Goal: Information Seeking & Learning: Learn about a topic

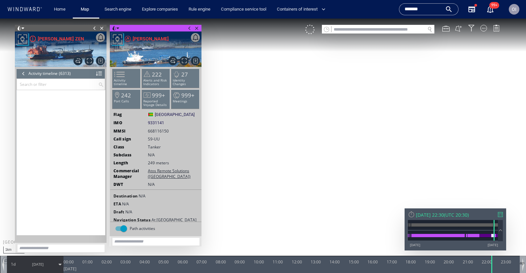
scroll to position [107436, 0]
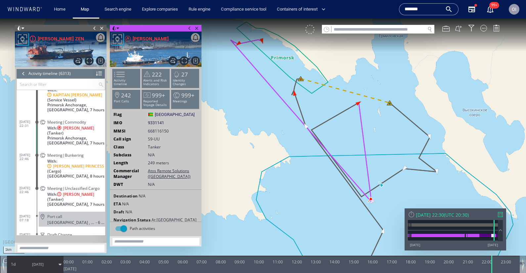
click at [310, 27] on div at bounding box center [309, 29] width 9 height 9
click at [368, 123] on canvas "Map" at bounding box center [263, 143] width 526 height 248
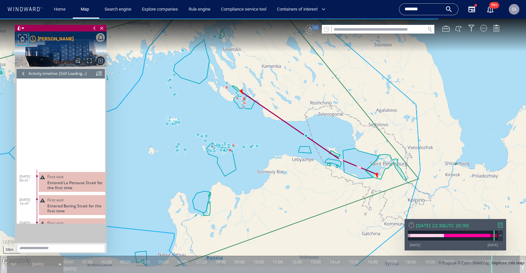
scroll to position [146, 0]
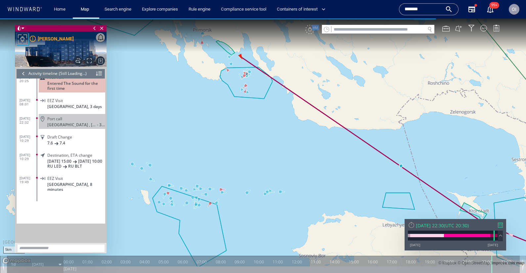
drag, startPoint x: 245, startPoint y: 116, endPoint x: 245, endPoint y: 166, distance: 50.3
click at [245, 166] on canvas "Map" at bounding box center [263, 143] width 526 height 248
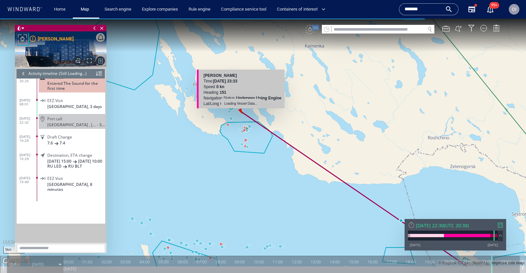
click at [231, 111] on canvas "Map" at bounding box center [263, 143] width 526 height 248
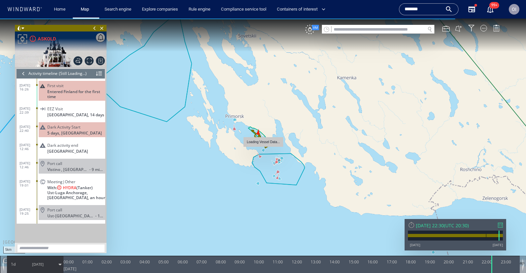
click at [264, 150] on canvas "Map" at bounding box center [263, 143] width 526 height 248
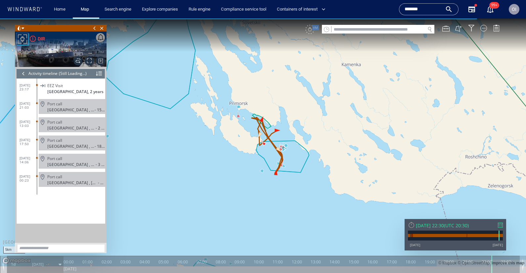
scroll to position [18, 0]
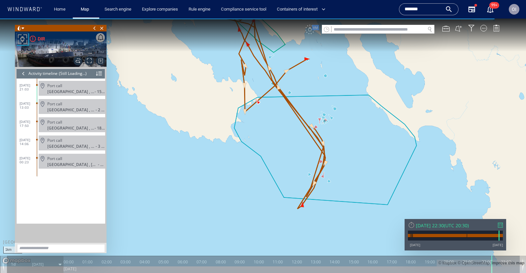
drag, startPoint x: 276, startPoint y: 135, endPoint x: 272, endPoint y: 149, distance: 15.0
click at [272, 149] on canvas "Map" at bounding box center [263, 143] width 526 height 248
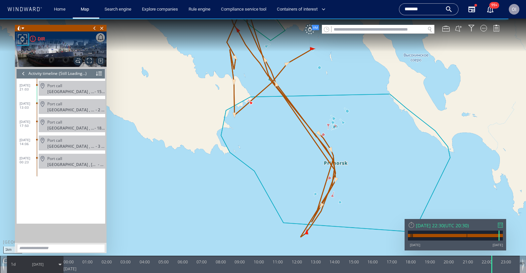
click at [347, 112] on canvas "Map" at bounding box center [263, 143] width 526 height 248
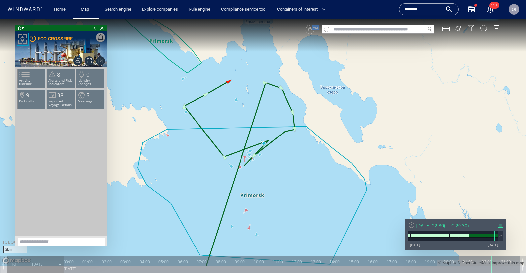
scroll to position [109, 0]
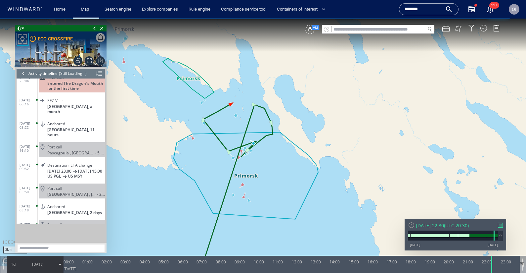
click at [243, 187] on canvas "Map" at bounding box center [263, 143] width 526 height 248
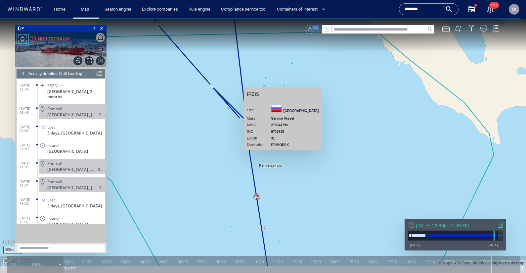
click at [254, 93] on canvas "Map" at bounding box center [263, 143] width 526 height 248
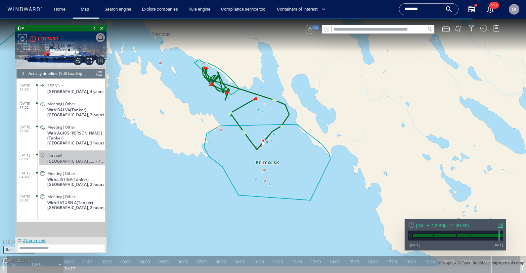
scroll to position [18, 0]
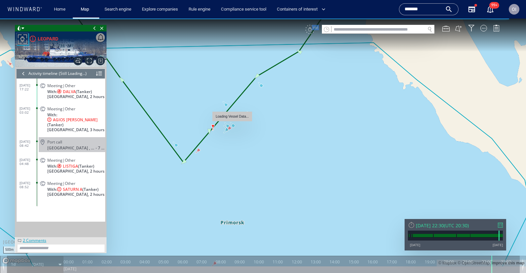
click at [228, 105] on canvas "Map" at bounding box center [263, 143] width 526 height 248
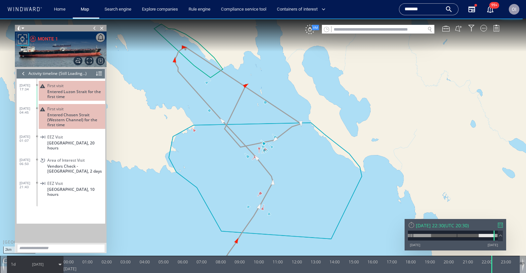
click at [374, 34] on canvas "Map" at bounding box center [263, 143] width 526 height 248
click at [369, 31] on input "text" at bounding box center [379, 29] width 94 height 9
paste input "*******"
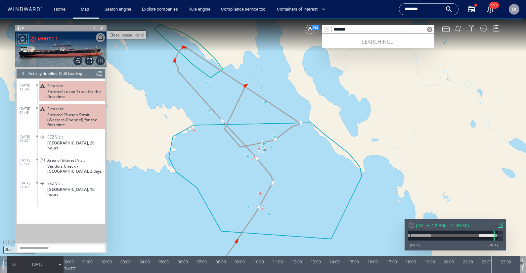
type input "*******"
click at [105, 27] on span "Close vessel card" at bounding box center [101, 28] width 7 height 7
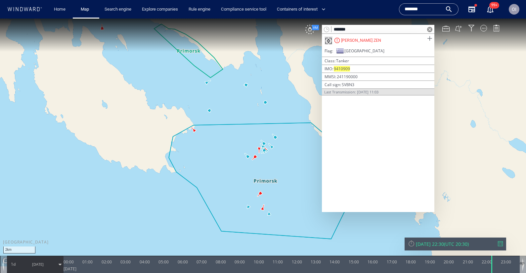
click at [431, 38] on span at bounding box center [430, 38] width 8 height 8
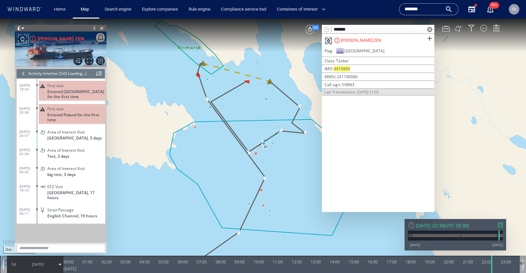
scroll to position [36, 0]
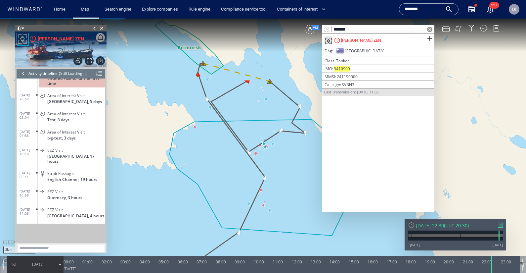
click at [430, 26] on div at bounding box center [429, 29] width 9 height 9
click at [430, 29] on span at bounding box center [429, 29] width 5 height 5
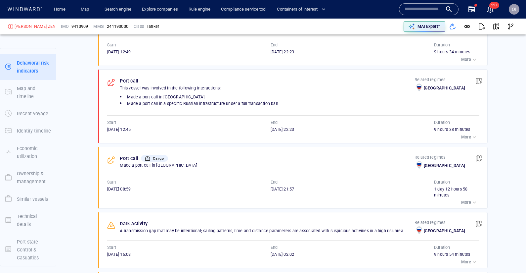
scroll to position [1140, 0]
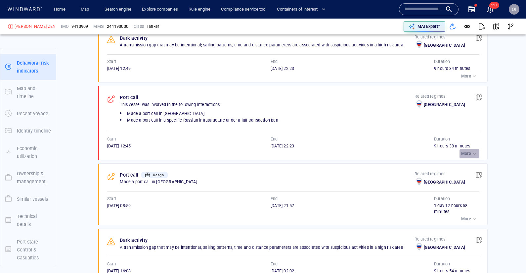
click at [467, 151] on p "More" at bounding box center [466, 154] width 10 height 6
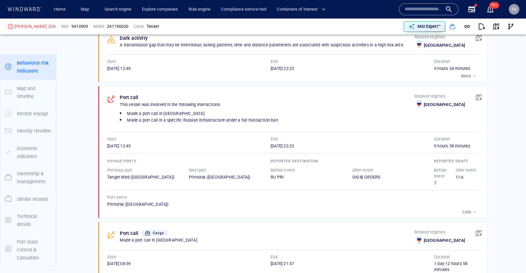
click at [461, 207] on button "Less" at bounding box center [470, 211] width 19 height 9
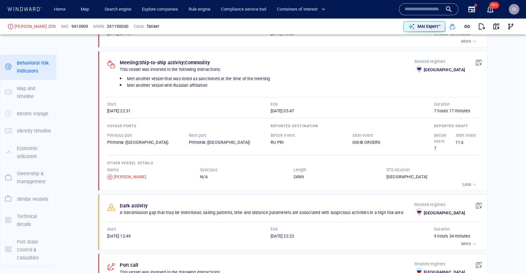
scroll to position [962, 0]
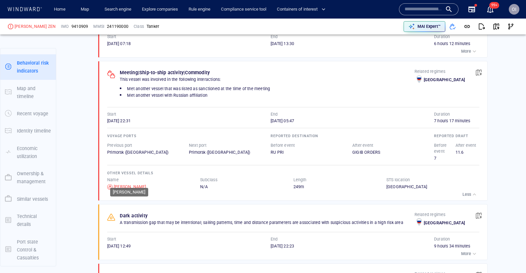
click at [132, 184] on div "[PERSON_NAME]" at bounding box center [130, 187] width 32 height 6
click at [481, 69] on span "button" at bounding box center [479, 72] width 7 height 7
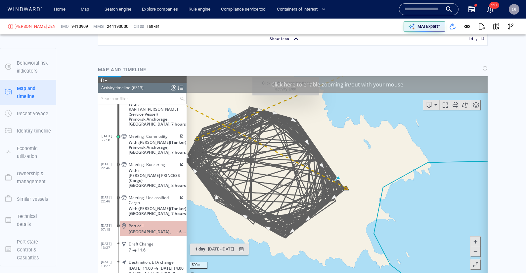
scroll to position [1526, 0]
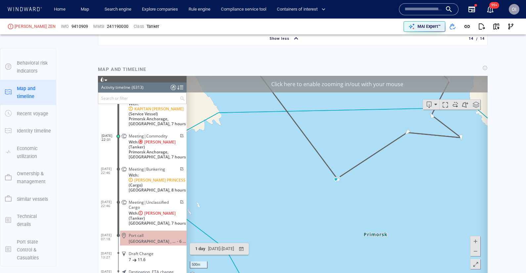
click at [477, 253] on span at bounding box center [475, 251] width 7 height 10
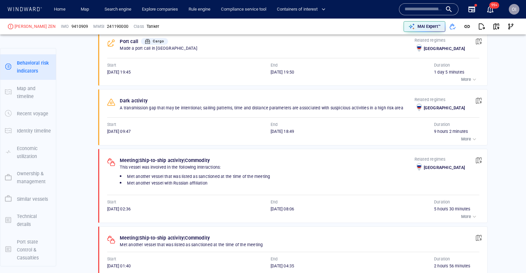
scroll to position [474, 0]
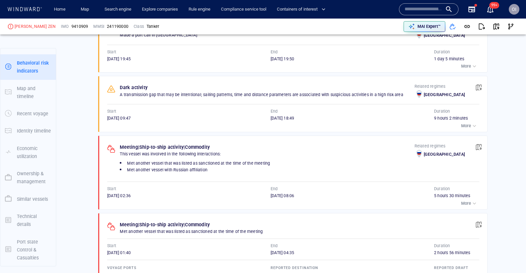
click at [475, 140] on button "button" at bounding box center [479, 147] width 15 height 15
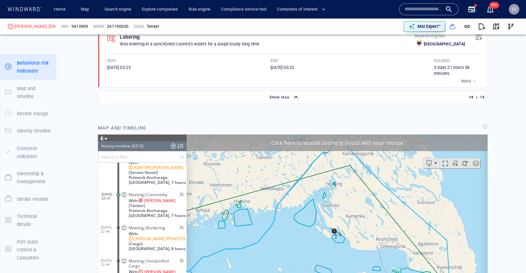
scroll to position [1472, 0]
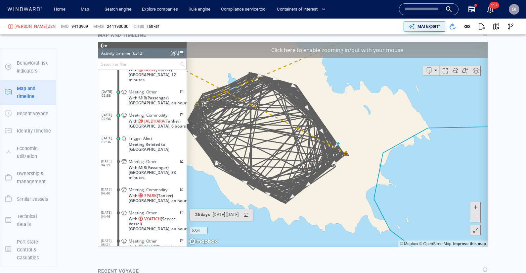
scroll to position [1550, 0]
